Goal: Understand process/instructions

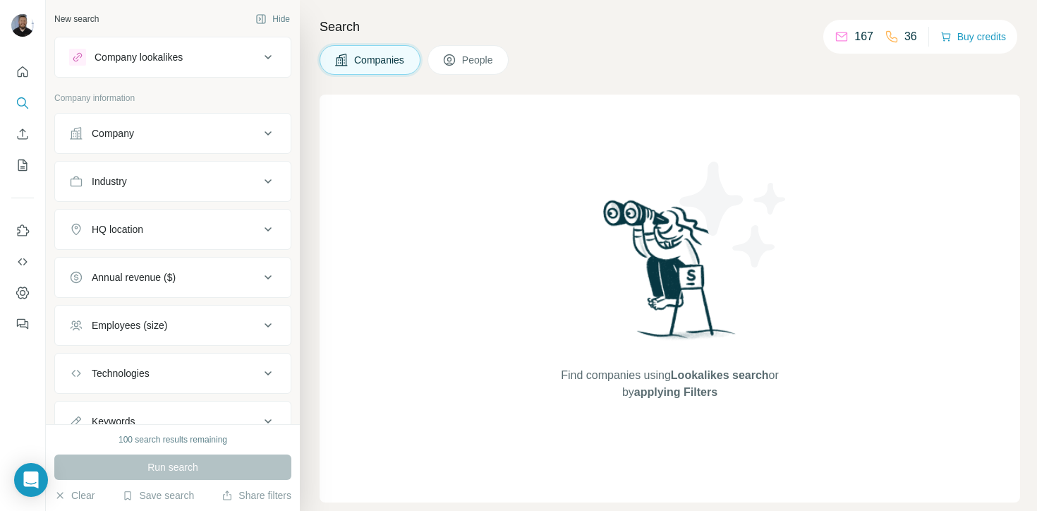
click at [180, 137] on div "Company" at bounding box center [164, 133] width 191 height 14
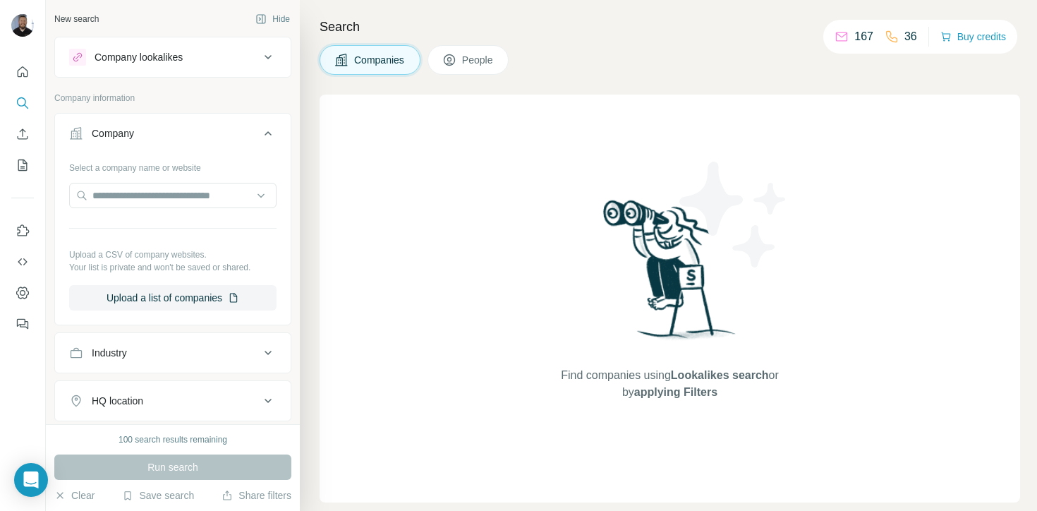
click at [180, 137] on div "Company" at bounding box center [164, 133] width 191 height 14
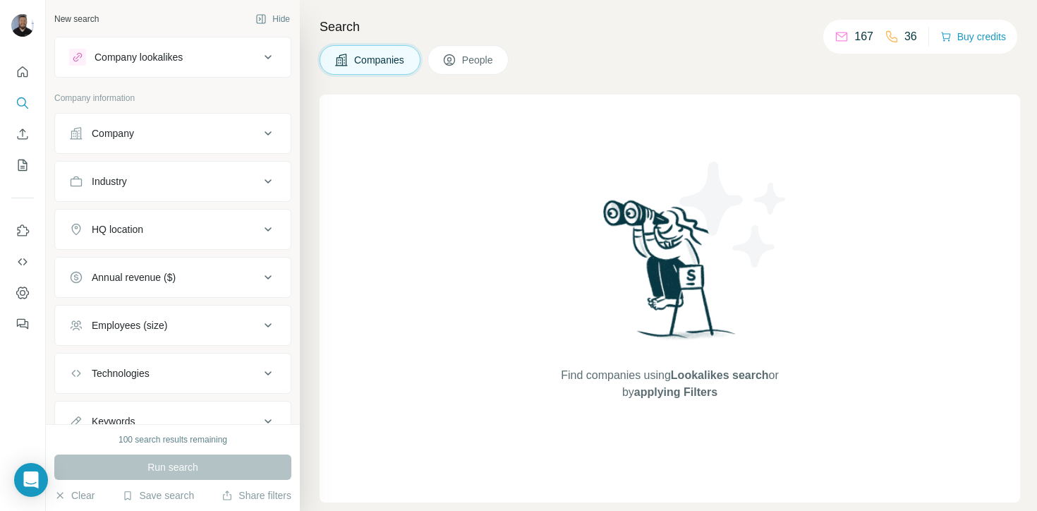
click at [552, 44] on div "Search Companies People Find companies using Lookalikes search or by applying F…" at bounding box center [668, 255] width 737 height 511
click at [23, 289] on icon "Dashboard" at bounding box center [23, 293] width 14 height 14
click at [23, 234] on icon "Use Surfe on LinkedIn" at bounding box center [23, 231] width 14 height 14
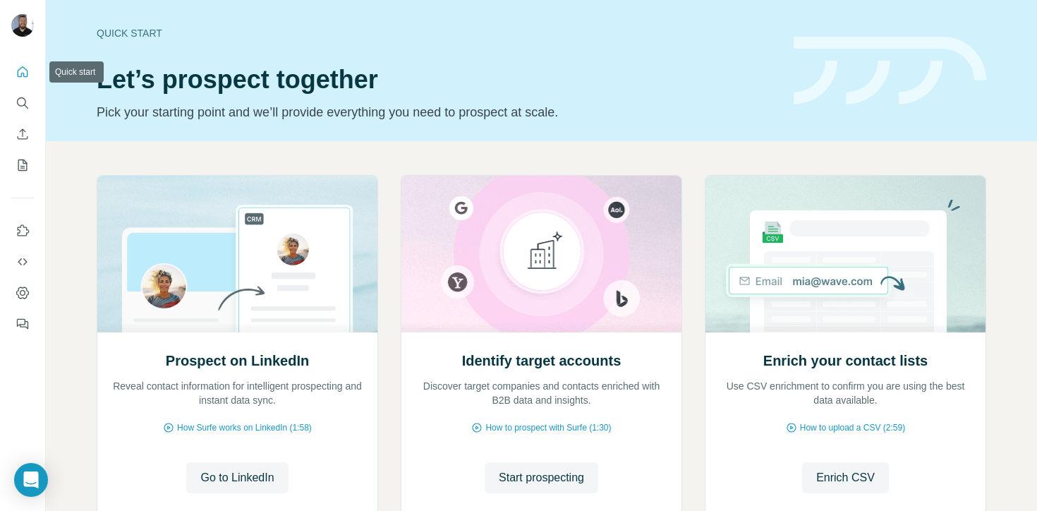
click at [18, 77] on icon "Quick start" at bounding box center [23, 72] width 14 height 14
